Goal: Find specific page/section: Find specific page/section

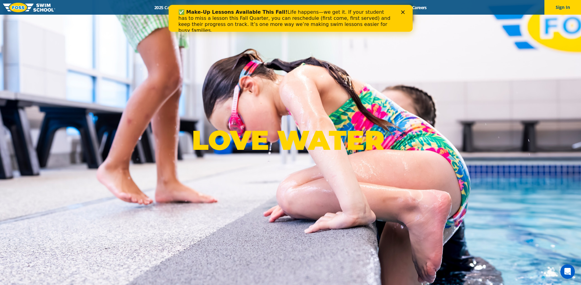
click at [402, 12] on icon "Close" at bounding box center [402, 12] width 4 height 4
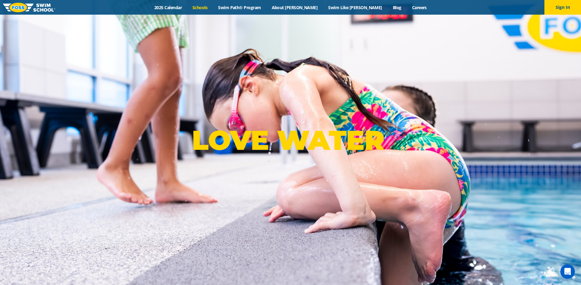
click at [213, 7] on link "Schools" at bounding box center [200, 8] width 26 height 6
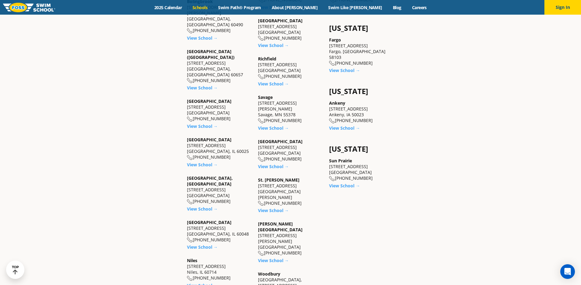
scroll to position [464, 0]
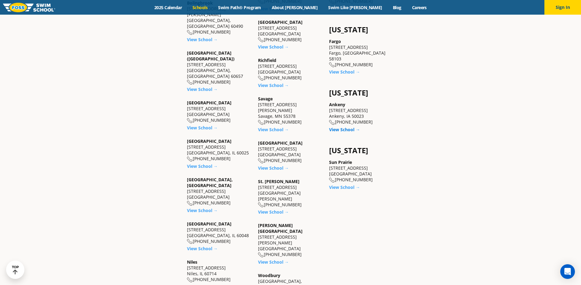
click at [351, 126] on link "View School →" at bounding box center [344, 129] width 31 height 6
